Goal: Information Seeking & Learning: Find specific fact

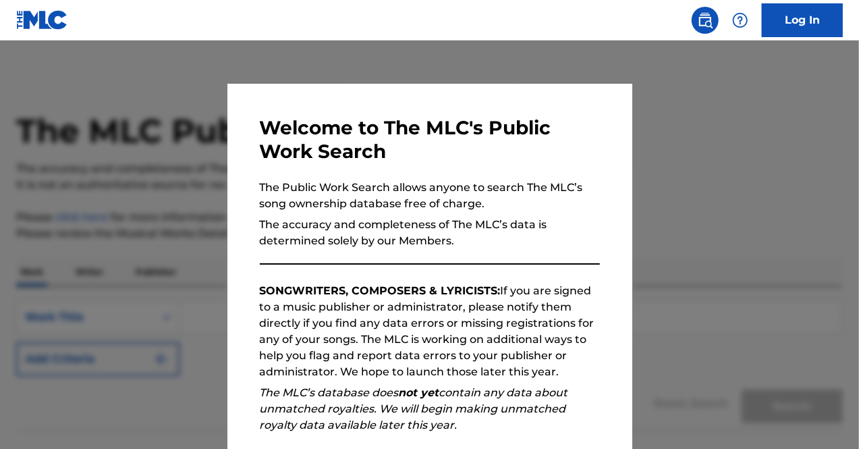
click at [679, 315] on div at bounding box center [429, 264] width 859 height 449
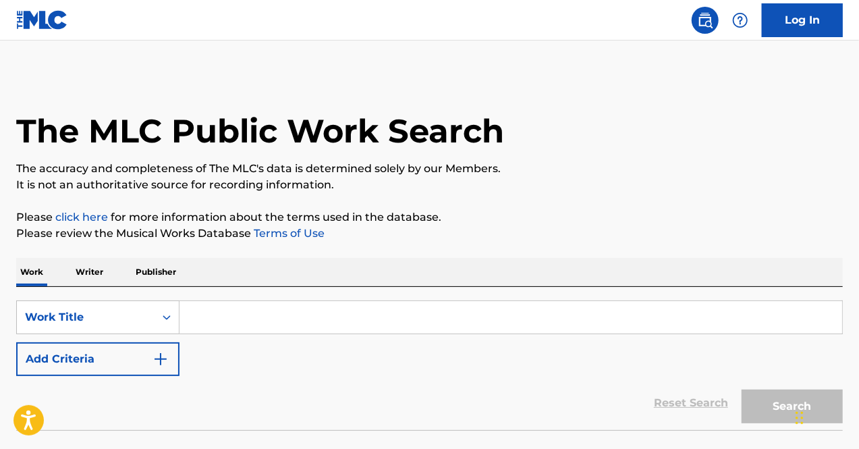
click at [366, 331] on input "Search Form" at bounding box center [511, 317] width 663 height 32
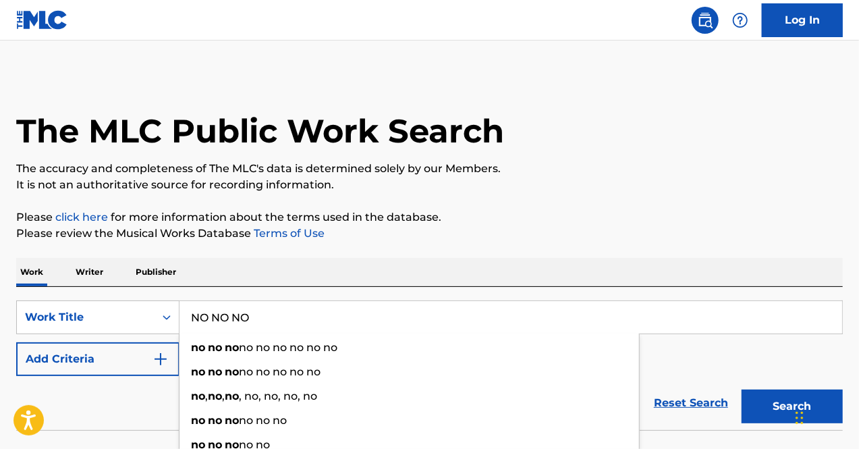
type input "NO NO NO"
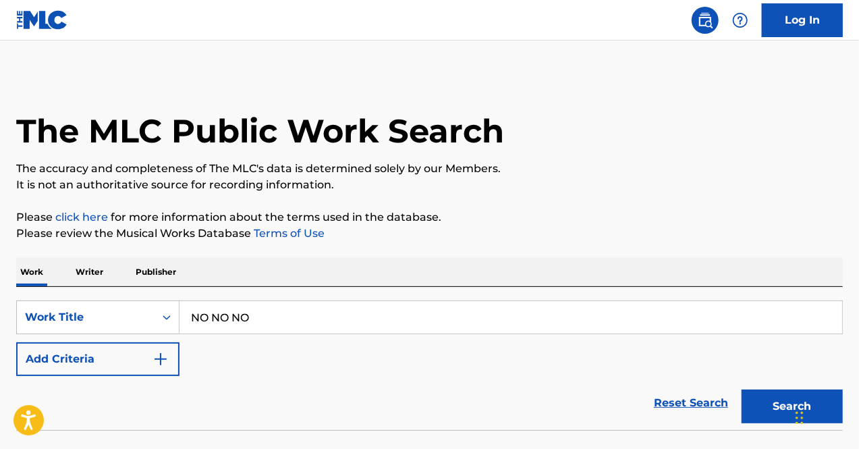
click at [150, 363] on button "Add Criteria" at bounding box center [97, 359] width 163 height 34
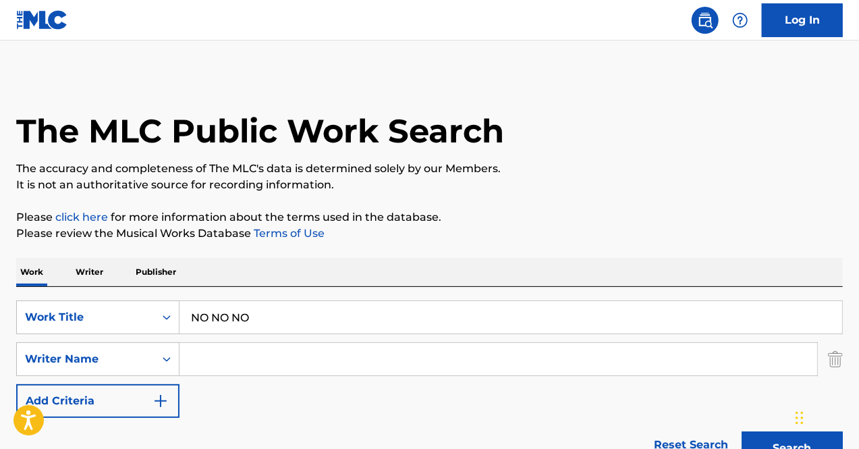
click at [263, 349] on input "Search Form" at bounding box center [499, 359] width 638 height 32
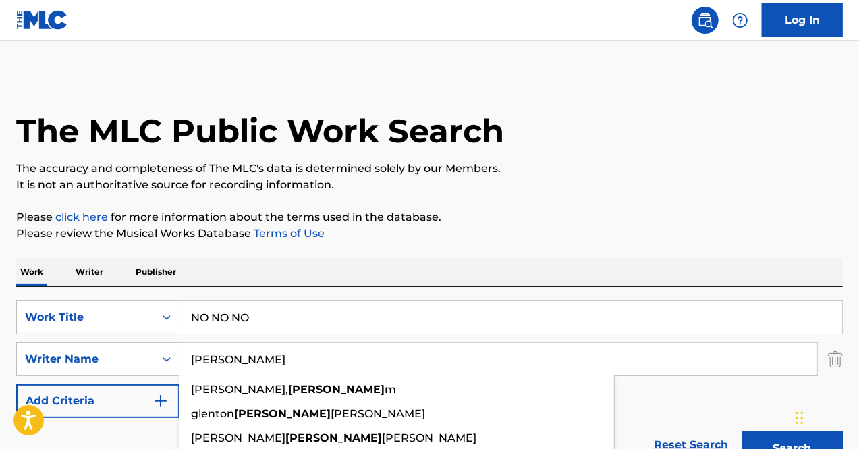
type input "[PERSON_NAME]"
click at [742, 431] on button "Search" at bounding box center [792, 448] width 101 height 34
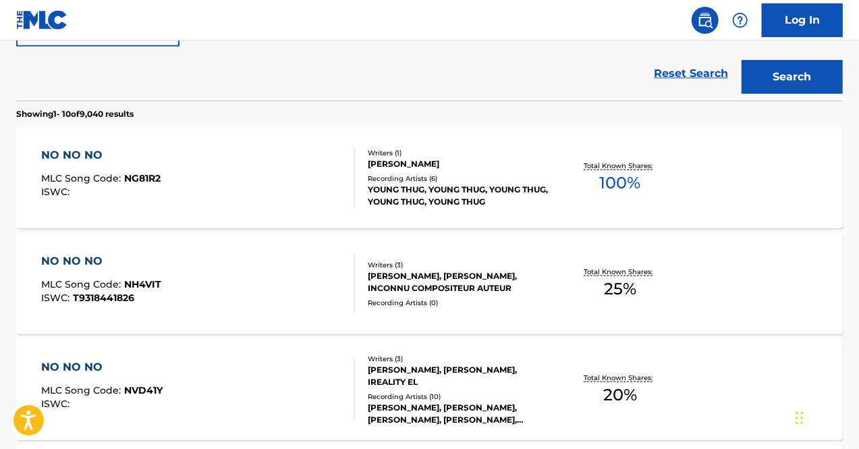
scroll to position [372, 0]
click at [541, 188] on div "YOUNG THUG, YOUNG THUG, YOUNG THUG, YOUNG THUG, YOUNG THUG" at bounding box center [460, 195] width 184 height 24
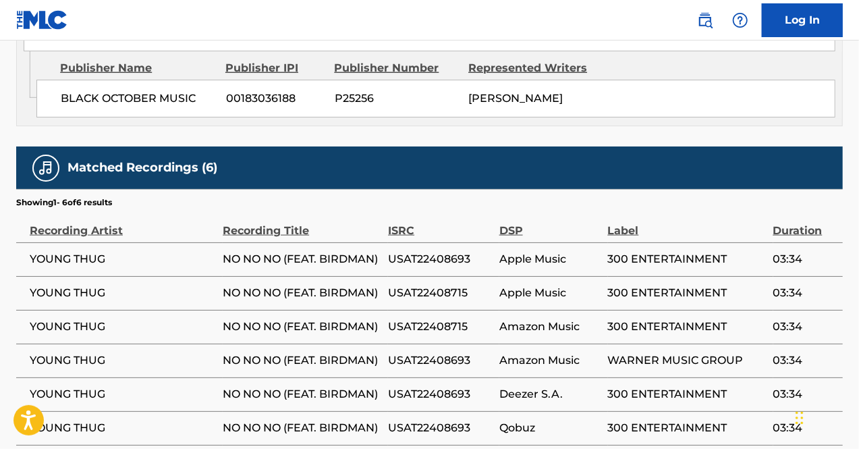
scroll to position [865, 0]
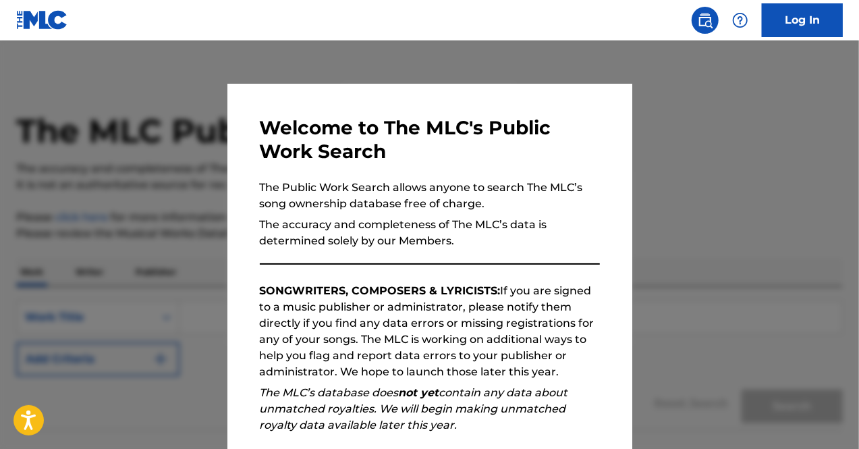
click at [732, 240] on div at bounding box center [429, 264] width 859 height 449
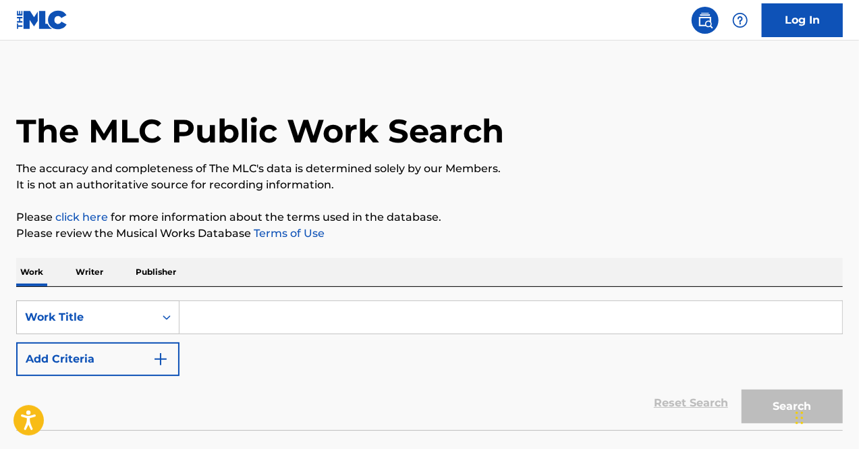
click at [361, 325] on input "Search Form" at bounding box center [511, 317] width 663 height 32
type input "L"
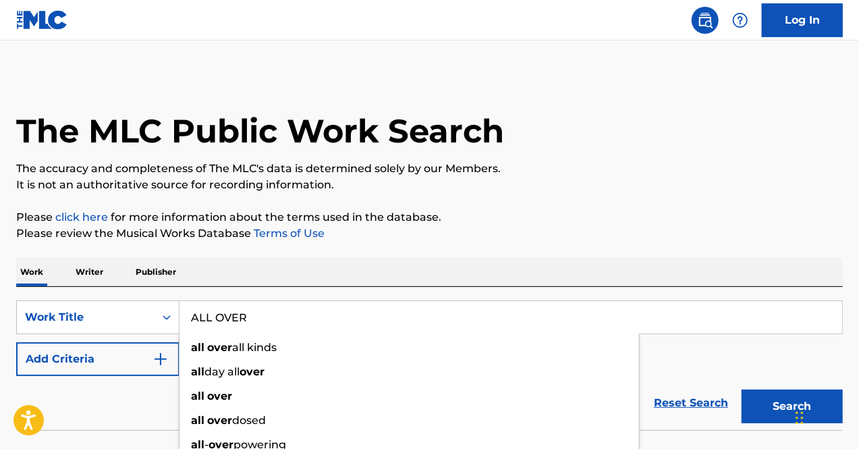
type input "ALL OVER"
click at [113, 362] on button "Add Criteria" at bounding box center [97, 359] width 163 height 34
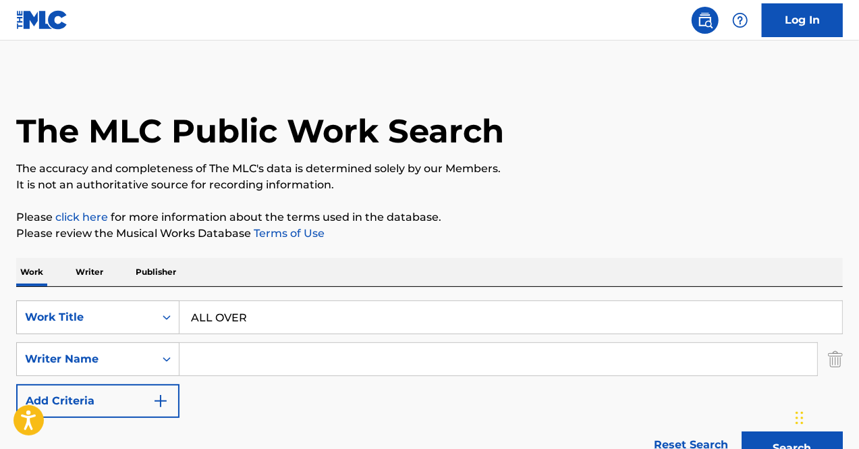
click at [231, 353] on input "Search Form" at bounding box center [499, 359] width 638 height 32
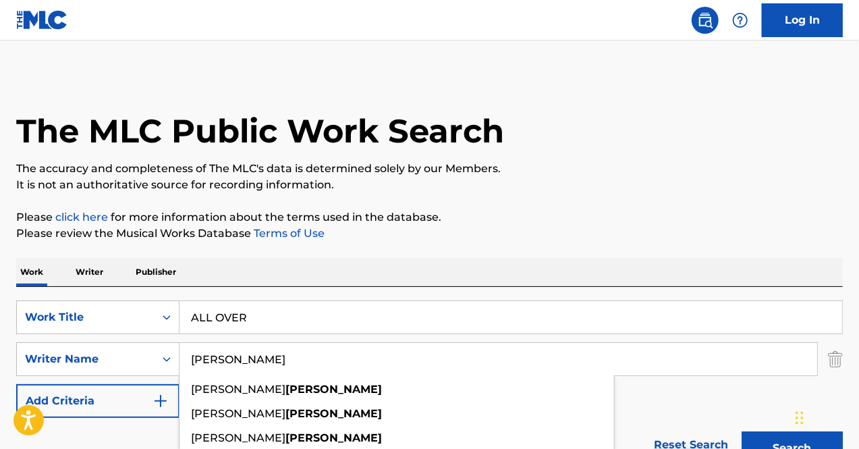
type input "LUELLEN"
click at [742, 431] on button "Search" at bounding box center [792, 448] width 101 height 34
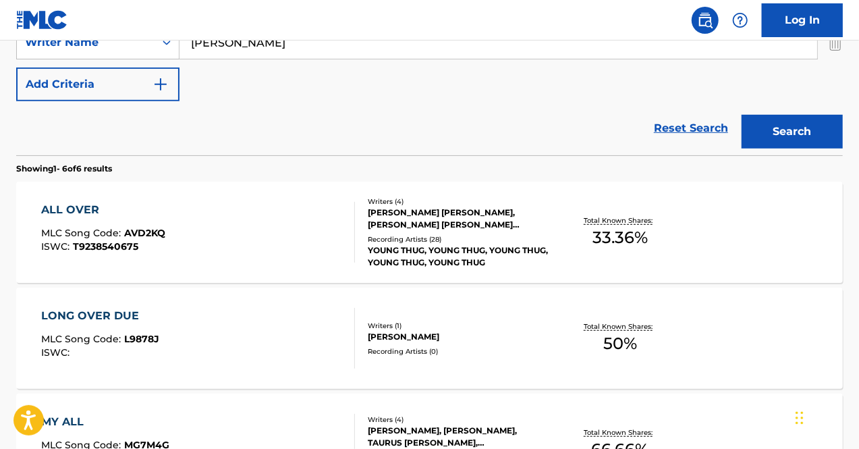
scroll to position [318, 0]
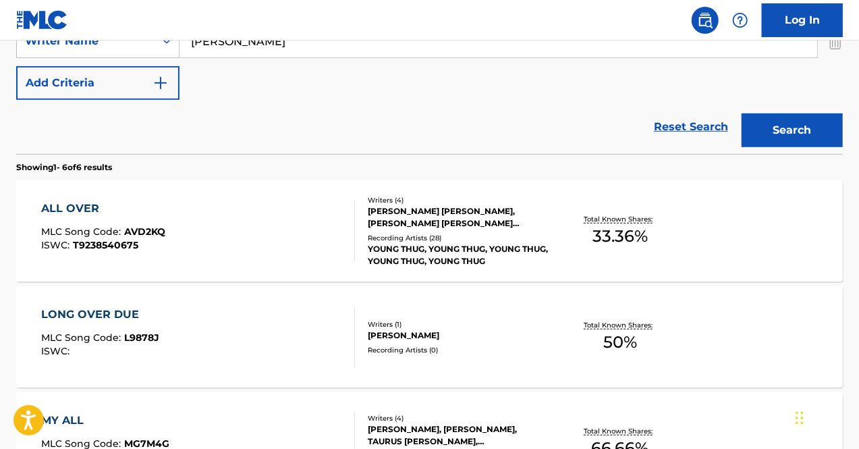
click at [550, 223] on div "LELAND TYLER WAYNE, JOSHUA HOWARD LUELLEN, BRYAN LAMAR SIMMONS, JEFFERY LAMAR W…" at bounding box center [460, 217] width 184 height 24
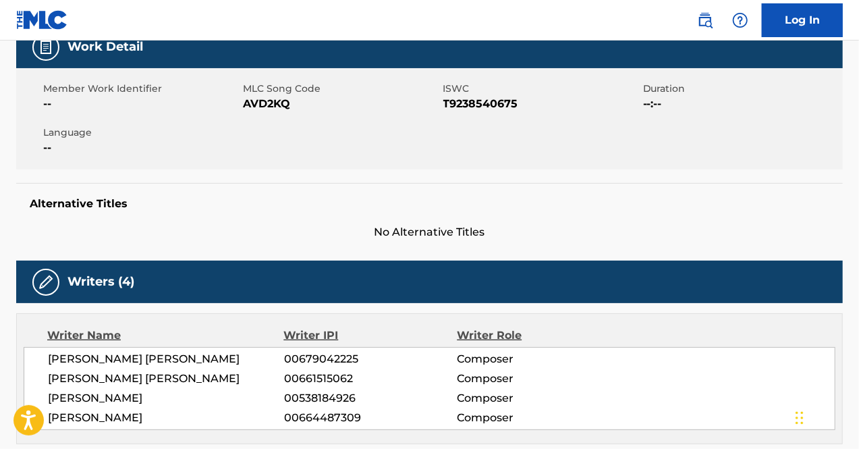
scroll to position [119, 0]
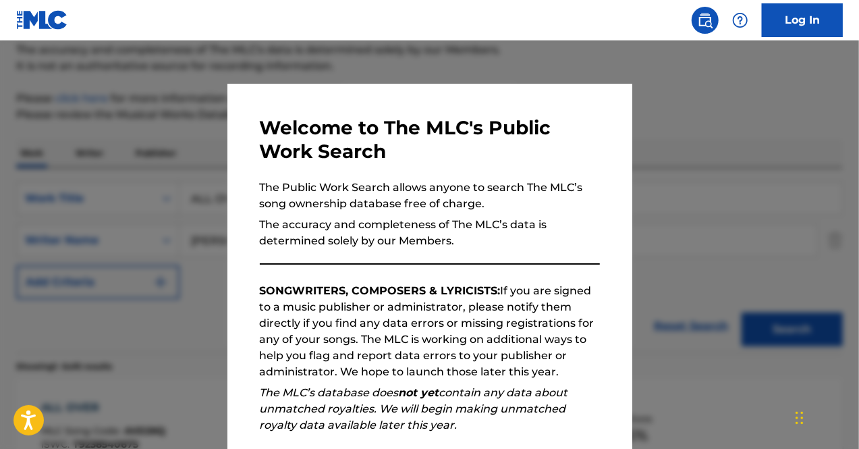
scroll to position [395, 0]
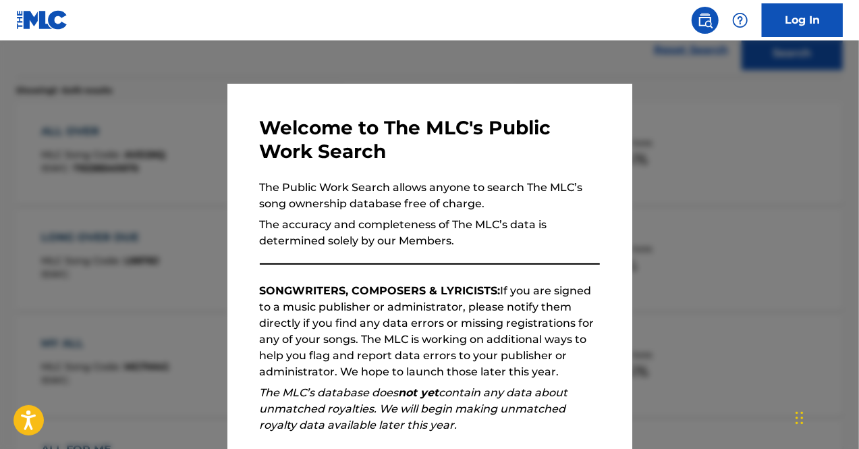
click at [650, 262] on div at bounding box center [429, 264] width 859 height 449
